Goal: Task Accomplishment & Management: Use online tool/utility

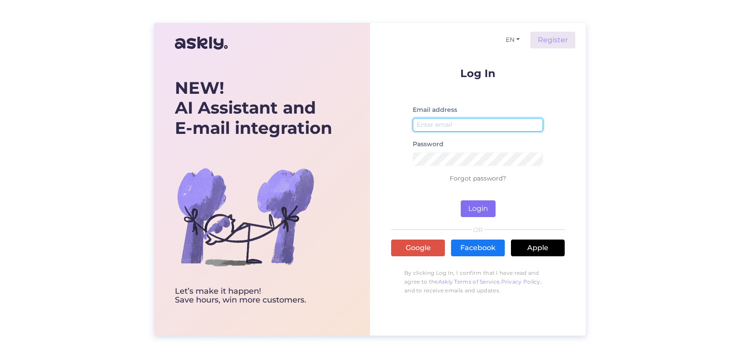
type input "Anastasia.smirnova@thehealthclinic.eu"
click at [471, 207] on button "Login" at bounding box center [478, 208] width 35 height 17
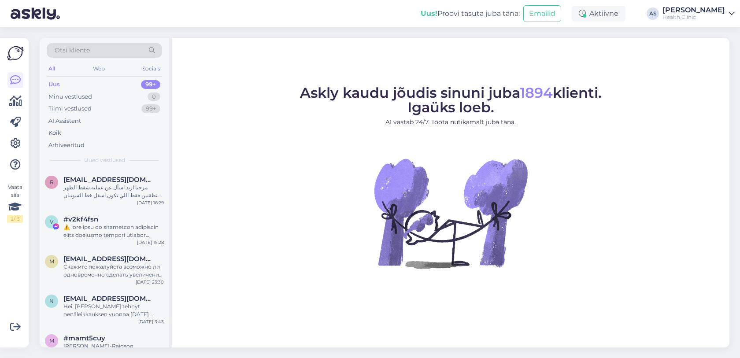
click at [678, 22] on div "Uus! Proovi tasuta juba täna: Emailid Aktiivne AS [PERSON_NAME] Health Clinic" at bounding box center [370, 13] width 740 height 27
click at [679, 15] on div "Health Clinic" at bounding box center [694, 17] width 63 height 7
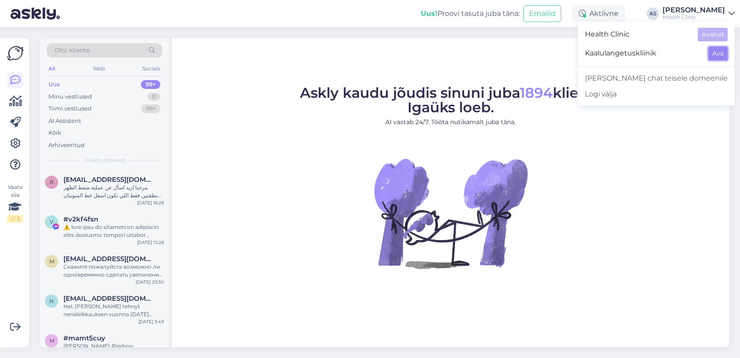
click at [713, 50] on button "Ava" at bounding box center [718, 54] width 19 height 14
